Goal: Transaction & Acquisition: Purchase product/service

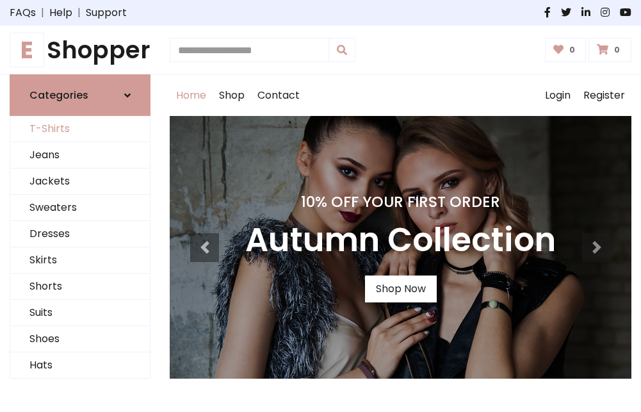
click at [80, 129] on link "T-Shirts" at bounding box center [80, 129] width 140 height 26
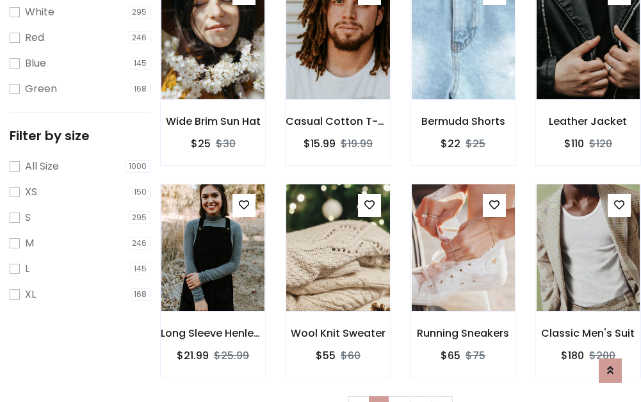
scroll to position [23, 0]
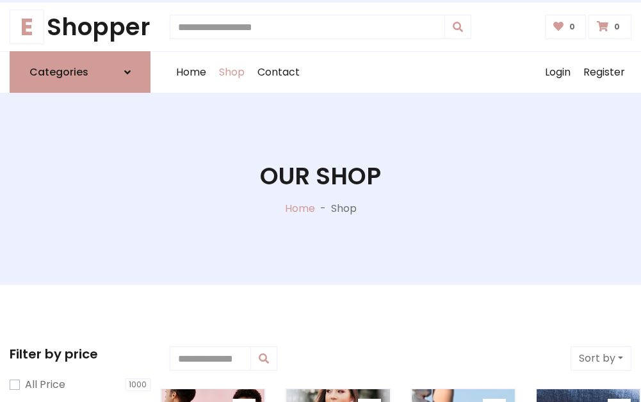
click at [320, 189] on h1 "Our Shop" at bounding box center [320, 176] width 121 height 28
click at [400, 72] on div "Home Shop Contact Log out Login Register" at bounding box center [401, 72] width 462 height 41
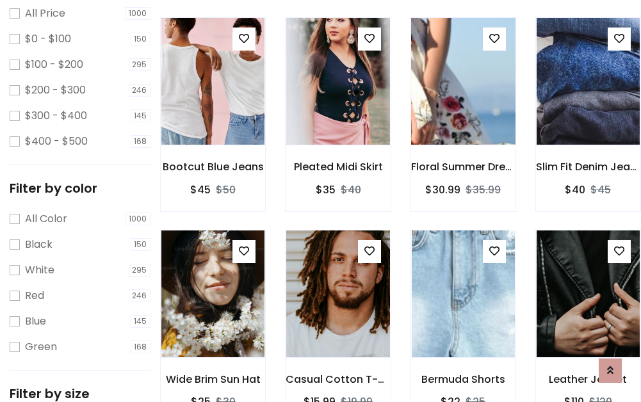
click at [463, 105] on img at bounding box center [464, 81] width 124 height 307
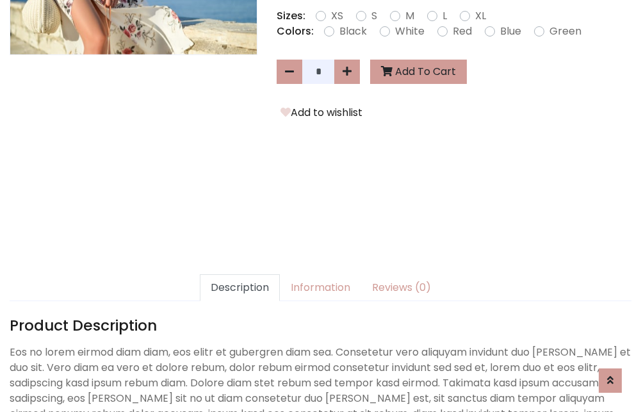
scroll to position [313, 0]
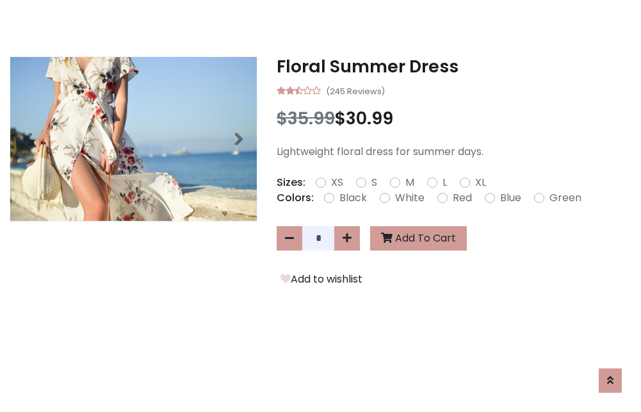
click at [454, 67] on h3 "Floral Summer Dress" at bounding box center [454, 66] width 355 height 20
